Goal: Task Accomplishment & Management: Complete application form

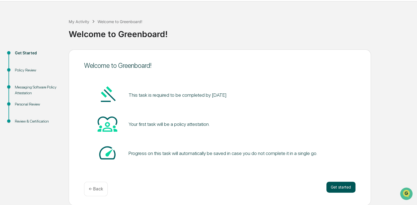
click at [339, 188] on button "Get started" at bounding box center [340, 187] width 29 height 11
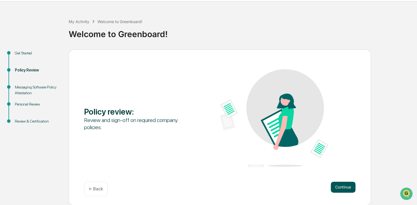
click at [339, 185] on button "Continue" at bounding box center [343, 187] width 25 height 11
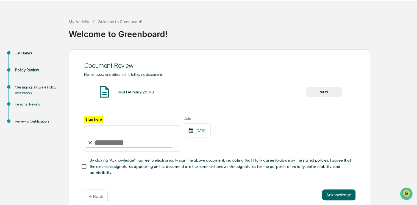
click at [98, 143] on input "Sign here" at bounding box center [132, 138] width 96 height 26
click at [92, 118] on label "Sign here" at bounding box center [93, 119] width 19 height 6
click at [92, 125] on input "Sign here" at bounding box center [132, 138] width 96 height 26
drag, startPoint x: 102, startPoint y: 140, endPoint x: 96, endPoint y: 144, distance: 7.0
click at [96, 144] on input "Sign here" at bounding box center [132, 138] width 96 height 26
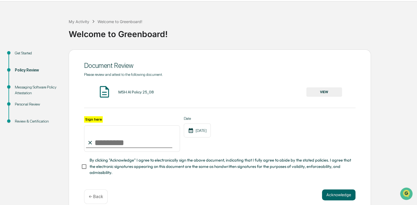
click at [98, 144] on input "Sign here" at bounding box center [132, 138] width 96 height 26
click at [97, 143] on input "Sign here" at bounding box center [132, 138] width 96 height 26
type input "*"
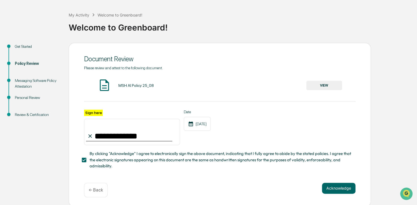
scroll to position [26, 0]
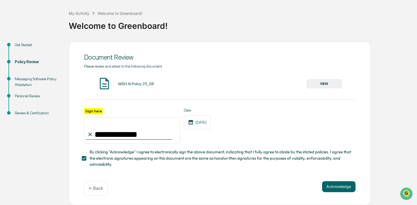
type input "**********"
click at [317, 81] on button "VIEW" at bounding box center [324, 83] width 36 height 9
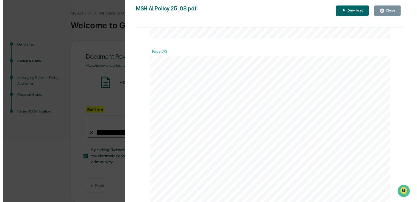
scroll to position [659, 0]
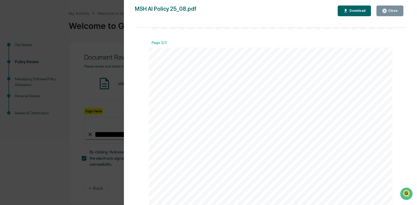
click at [393, 11] on div "Close" at bounding box center [392, 11] width 11 height 4
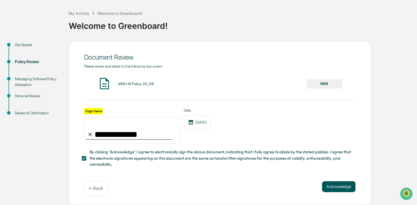
click at [334, 188] on button "Acknowledge" at bounding box center [339, 186] width 34 height 11
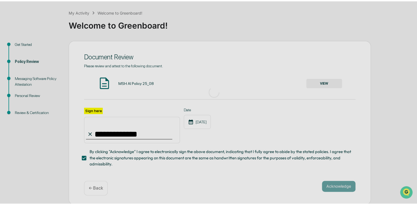
scroll to position [16, 0]
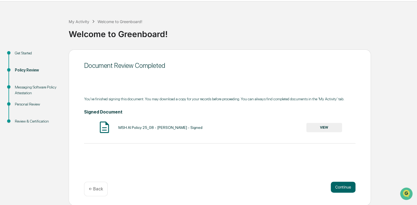
click at [325, 127] on button "VIEW" at bounding box center [324, 127] width 36 height 9
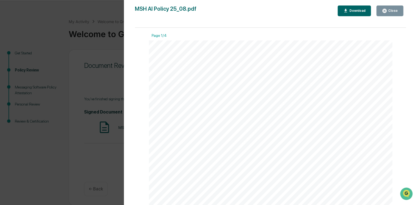
click at [389, 11] on div "Close" at bounding box center [392, 11] width 11 height 4
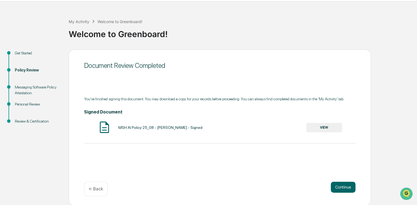
click at [327, 125] on button "VIEW" at bounding box center [324, 127] width 36 height 9
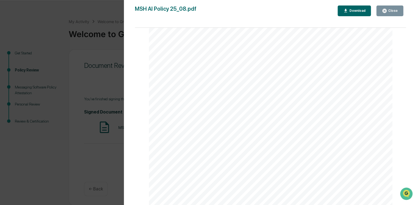
scroll to position [165, 0]
click at [119, 171] on div "Version History [DATE] 04:15 PM [PERSON_NAME] MSH AI Policy 25_08.pdf Close Dow…" at bounding box center [208, 102] width 417 height 205
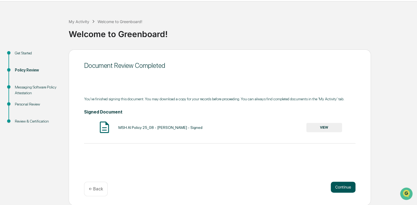
click at [341, 186] on button "Continue" at bounding box center [343, 187] width 25 height 11
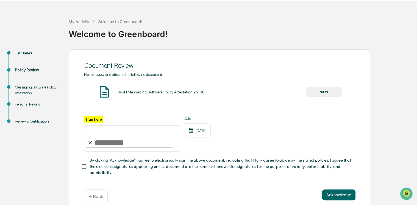
click at [334, 91] on button "VIEW" at bounding box center [324, 91] width 36 height 9
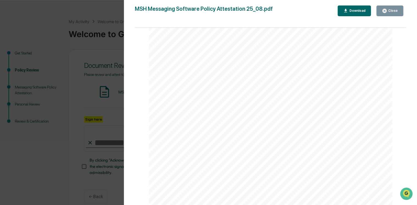
scroll to position [817, 0]
click at [184, 103] on div "Messaging Software Policy Attestation [PERSON_NAME] & Co., Member FINRA/SIPC Pa…" at bounding box center [270, 47] width 243 height 315
click at [183, 101] on div "Messaging Software Policy Attestation [PERSON_NAME] & Co., Member FINRA/SIPC Pa…" at bounding box center [270, 47] width 243 height 315
click at [85, 93] on div "Version History [DATE] 02:15 PM [PERSON_NAME] MSH Messaging Software Policy Att…" at bounding box center [208, 102] width 417 height 205
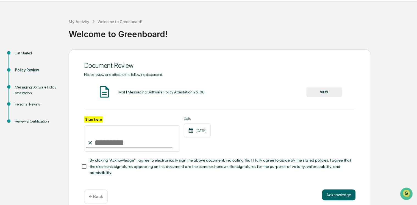
click at [96, 144] on input "Sign here" at bounding box center [132, 138] width 96 height 26
type input "**********"
click at [327, 196] on button "Acknowledge" at bounding box center [339, 194] width 34 height 11
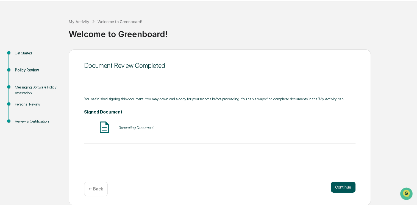
click at [336, 185] on button "Continue" at bounding box center [343, 187] width 25 height 11
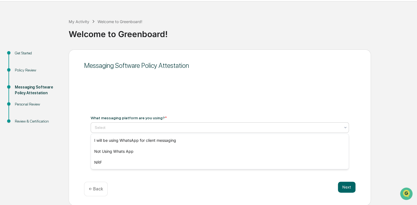
click at [200, 128] on div at bounding box center [218, 127] width 246 height 5
click at [237, 104] on div "Messaging Software Policy Attestation What messaging platform are you using? * …" at bounding box center [220, 127] width 302 height 156
click at [234, 125] on div at bounding box center [218, 127] width 246 height 5
click at [131, 129] on div at bounding box center [218, 127] width 246 height 5
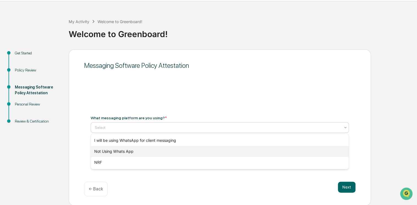
click at [124, 152] on div "Not Using Whats App" at bounding box center [220, 151] width 258 height 11
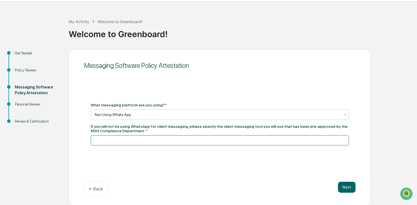
click at [106, 140] on input at bounding box center [220, 140] width 258 height 10
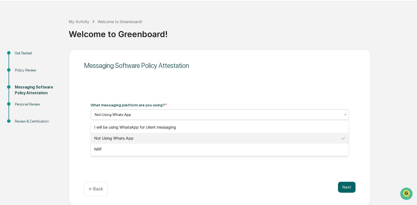
click at [118, 115] on div at bounding box center [218, 114] width 246 height 5
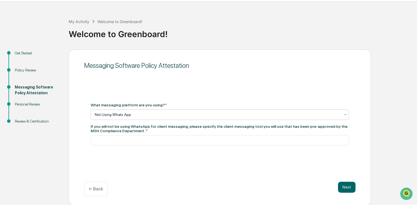
click at [154, 113] on div at bounding box center [218, 114] width 246 height 5
click at [137, 112] on div at bounding box center [218, 114] width 246 height 5
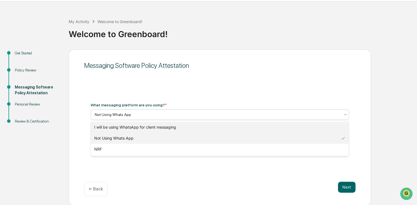
click at [129, 125] on div "I will be using WhatsApp for client messaging" at bounding box center [220, 127] width 258 height 11
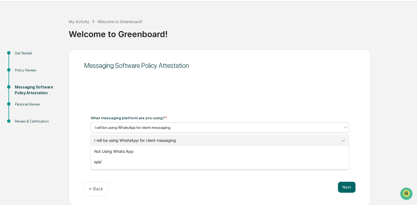
click at [137, 128] on div at bounding box center [218, 127] width 246 height 5
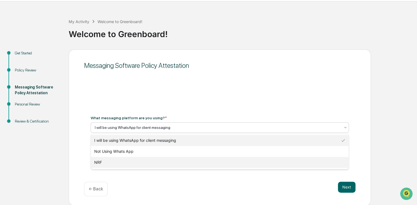
click at [121, 163] on div "NRF" at bounding box center [220, 162] width 258 height 11
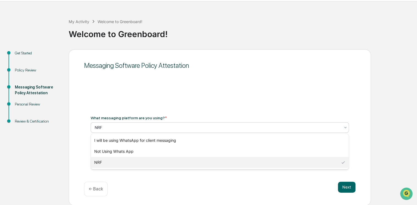
click at [126, 125] on div at bounding box center [218, 127] width 246 height 5
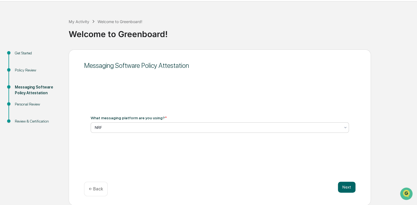
click at [126, 125] on div at bounding box center [218, 127] width 246 height 5
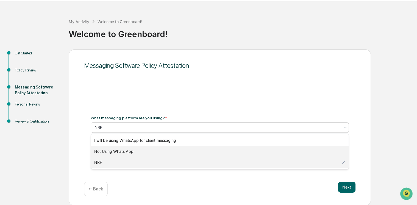
click at [126, 151] on div "Not Using Whats App" at bounding box center [220, 151] width 258 height 11
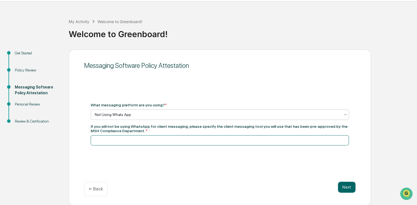
click at [129, 141] on input at bounding box center [220, 140] width 258 height 10
click at [137, 112] on div at bounding box center [218, 114] width 246 height 5
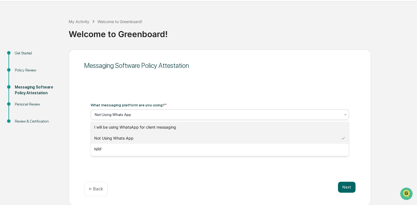
click at [142, 126] on div "I will be using WhatsApp for client messaging" at bounding box center [220, 127] width 258 height 11
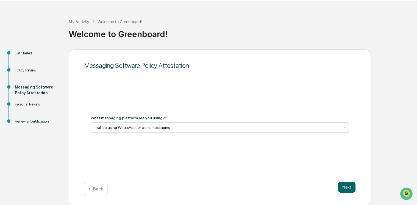
click at [149, 127] on div at bounding box center [218, 127] width 246 height 5
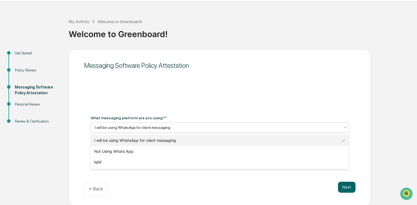
click at [174, 127] on div at bounding box center [218, 127] width 246 height 5
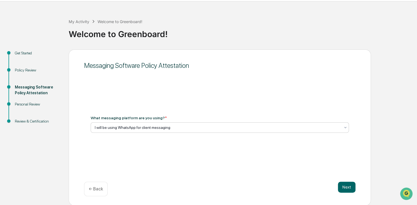
click at [98, 191] on p "← Back" at bounding box center [96, 188] width 14 height 5
click at [98, 190] on p "← Back" at bounding box center [96, 188] width 14 height 5
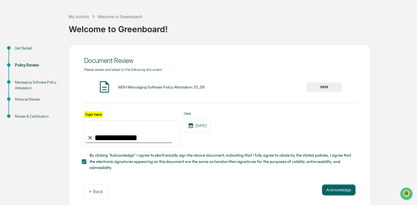
scroll to position [26, 0]
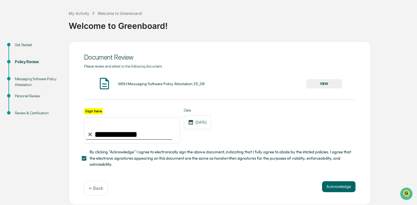
click at [325, 84] on button "VIEW" at bounding box center [324, 83] width 36 height 9
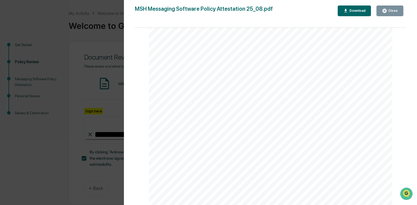
scroll to position [82, 0]
